Goal: Task Accomplishment & Management: Manage account settings

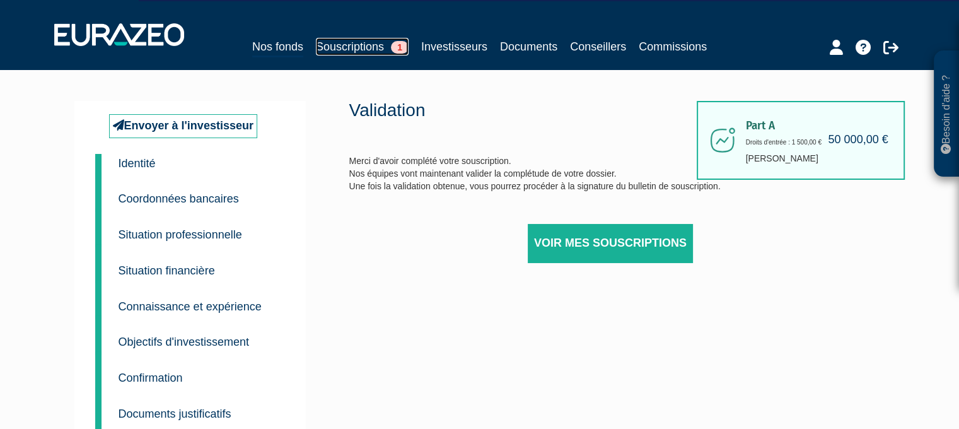
click at [364, 47] on link "Souscriptions 1" at bounding box center [362, 47] width 93 height 18
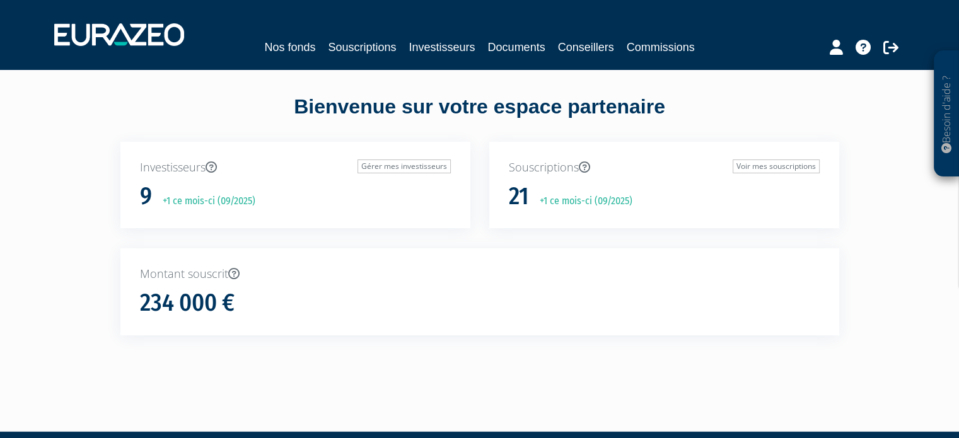
click at [565, 214] on div "Souscriptions Voir mes souscriptions 21 +1 ce mois-ci (09/2025)" at bounding box center [664, 185] width 350 height 87
click at [769, 166] on link "Voir mes souscriptions" at bounding box center [776, 167] width 87 height 14
